Goal: Task Accomplishment & Management: Use online tool/utility

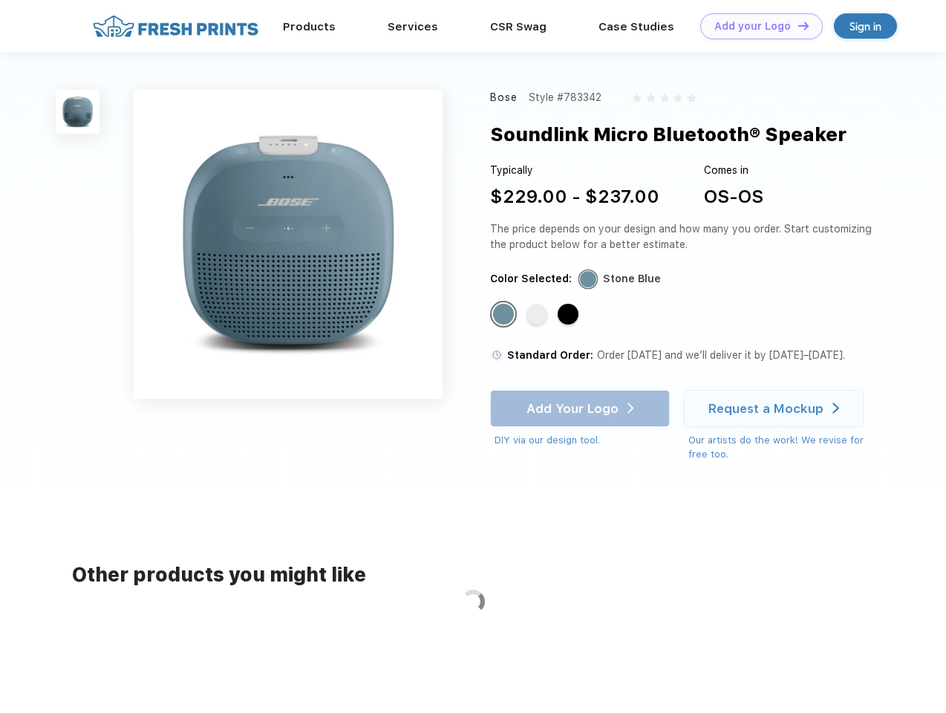
click at [756, 26] on link "Add your Logo Design Tool" at bounding box center [761, 26] width 123 height 26
click at [0, 0] on div "Design Tool" at bounding box center [0, 0] width 0 height 0
click at [797, 25] on link "Add your Logo Design Tool" at bounding box center [761, 26] width 123 height 26
click at [78, 111] on img at bounding box center [78, 112] width 44 height 44
click at [505, 315] on div "Standard Color" at bounding box center [503, 314] width 21 height 21
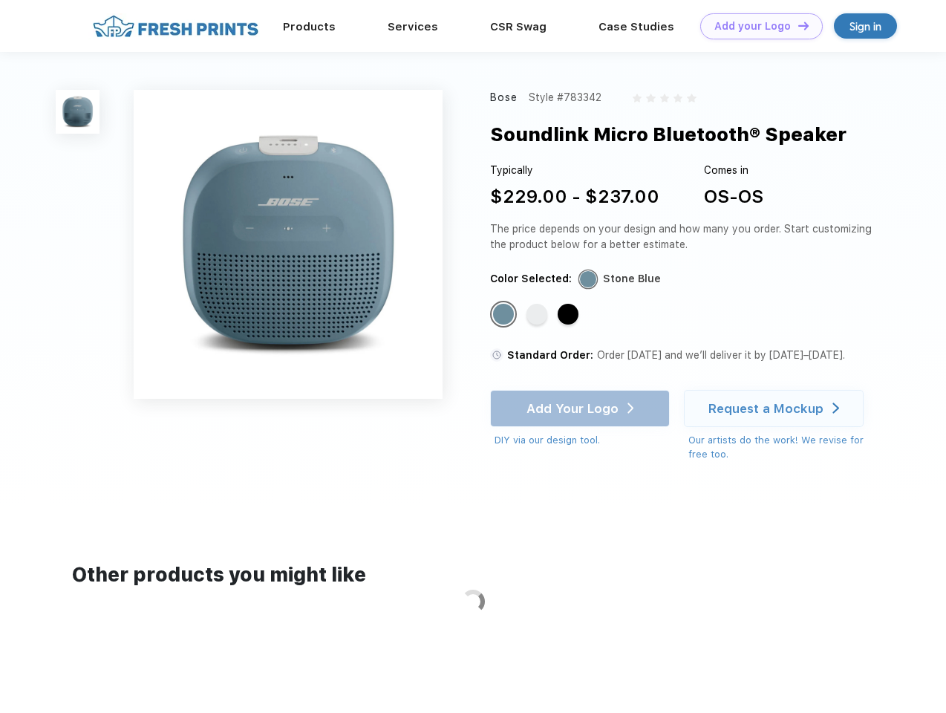
click at [539, 315] on div "Standard Color" at bounding box center [537, 314] width 21 height 21
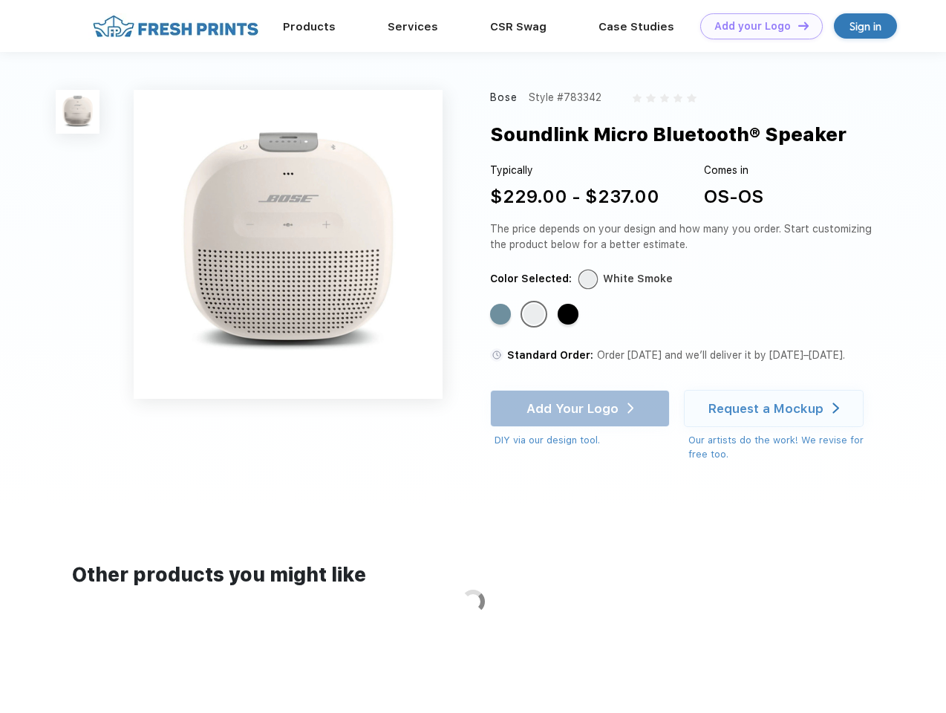
click at [570, 315] on div "Standard Color" at bounding box center [568, 314] width 21 height 21
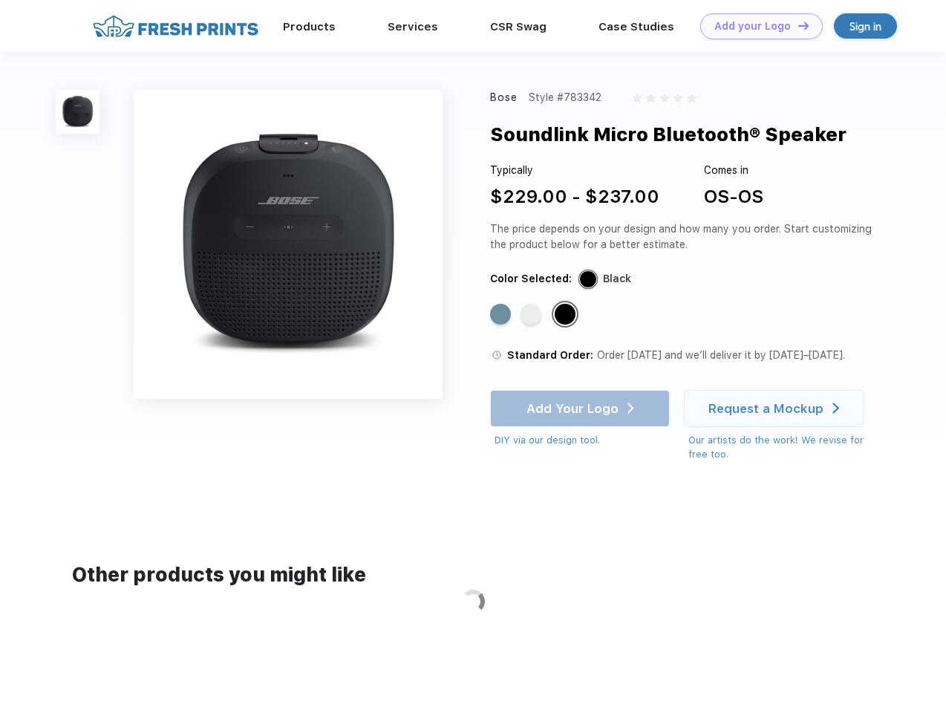
click at [582, 409] on div "Add Your Logo DIY via our design tool. Ah shoot! This product isn't up in our d…" at bounding box center [580, 419] width 180 height 58
click at [776, 409] on div "Request a Mockup" at bounding box center [766, 408] width 115 height 15
